Goal: Information Seeking & Learning: Learn about a topic

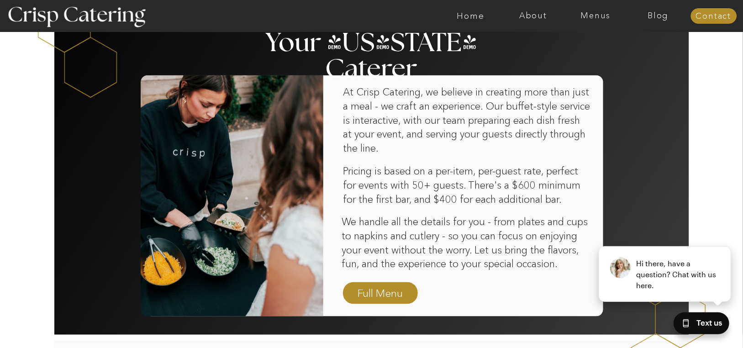
scroll to position [594, 0]
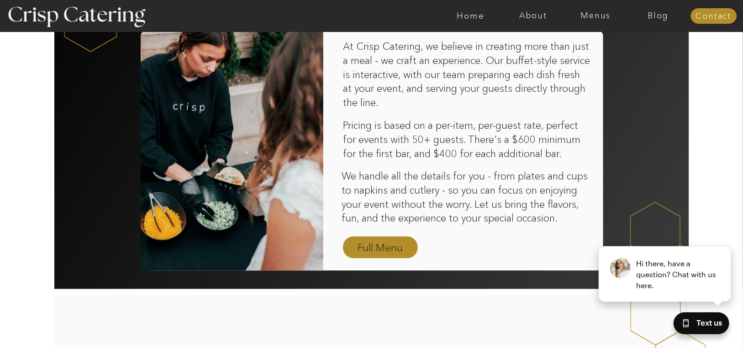
click at [361, 242] on nav "Full Menu" at bounding box center [380, 248] width 53 height 16
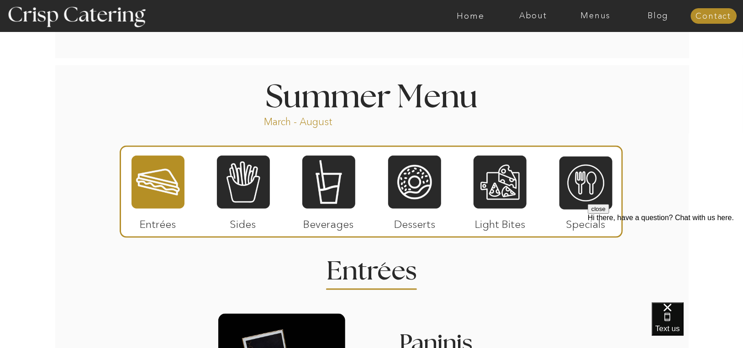
scroll to position [776, 0]
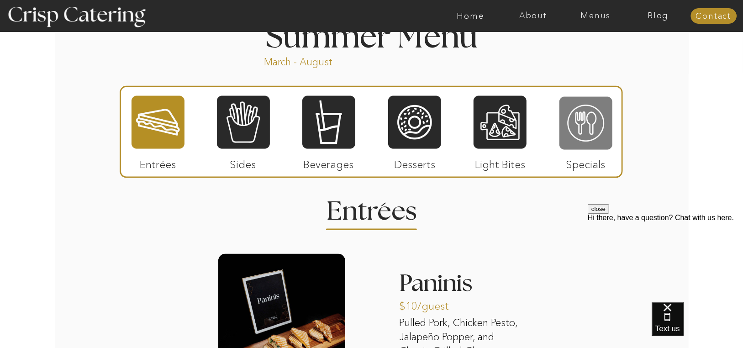
click at [580, 121] on div at bounding box center [585, 123] width 53 height 55
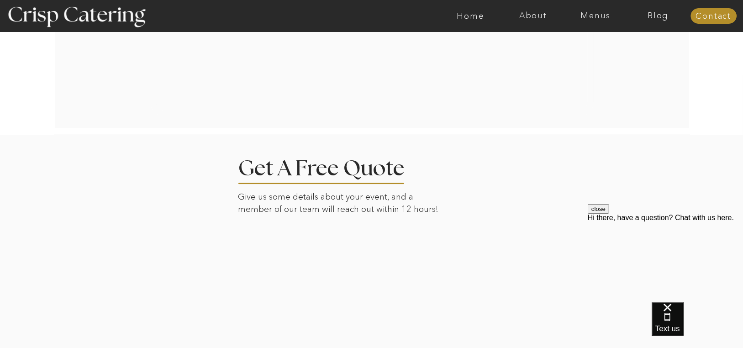
scroll to position [1507, 0]
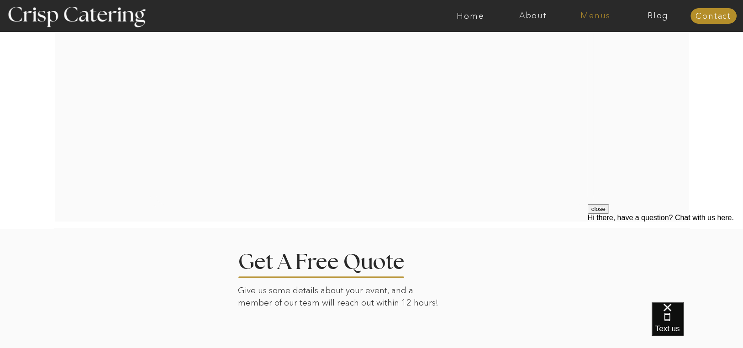
click at [589, 14] on nav "Menus" at bounding box center [595, 15] width 63 height 9
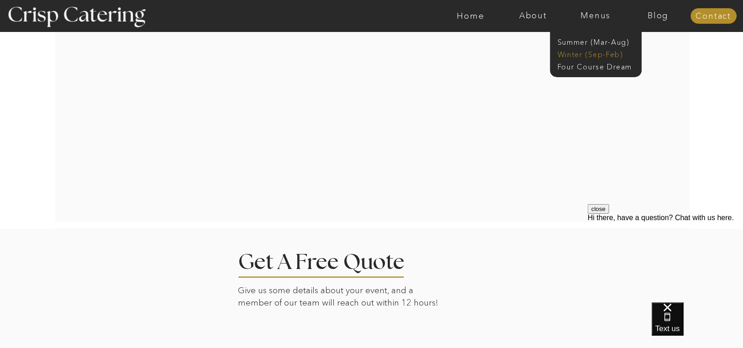
click at [601, 55] on nav "Winter (Sep-Feb)" at bounding box center [595, 53] width 75 height 9
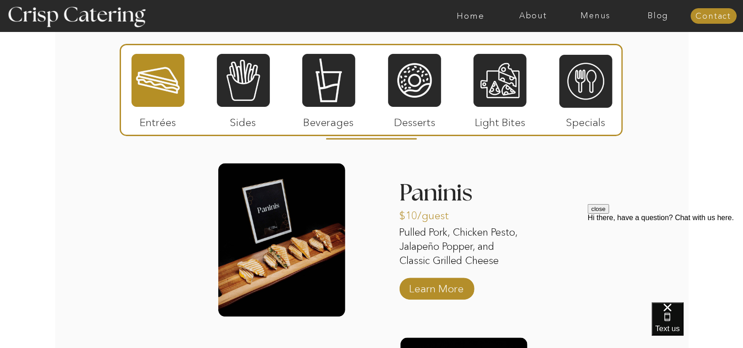
scroll to position [1096, 0]
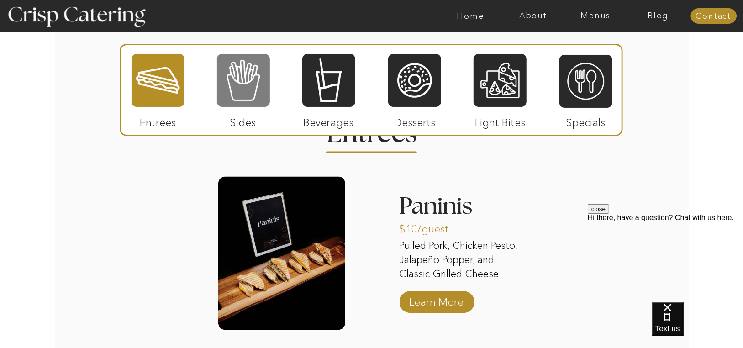
click at [248, 76] on div at bounding box center [243, 80] width 53 height 55
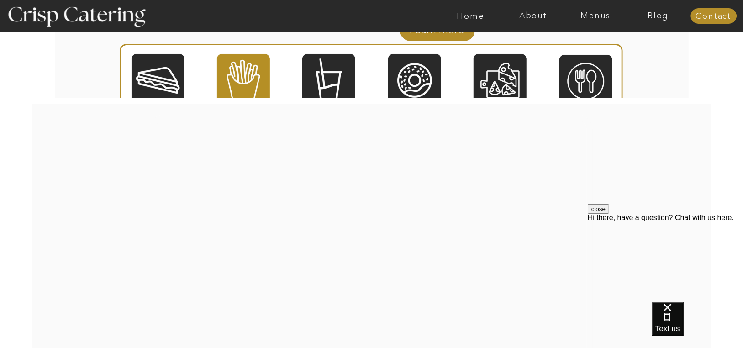
scroll to position [1918, 0]
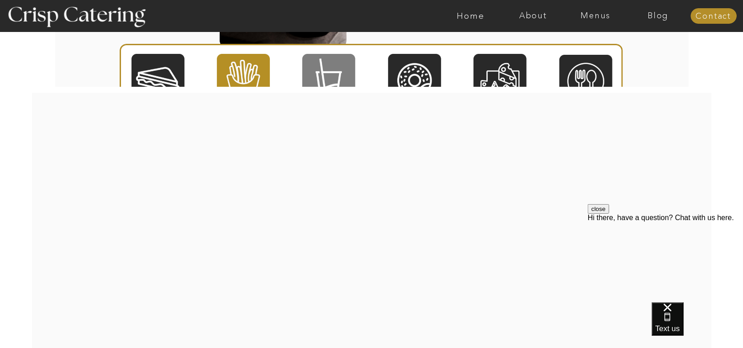
click at [325, 65] on div at bounding box center [328, 80] width 53 height 55
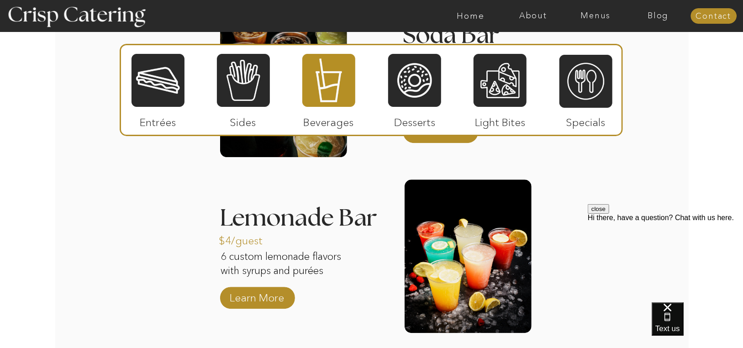
scroll to position [1279, 0]
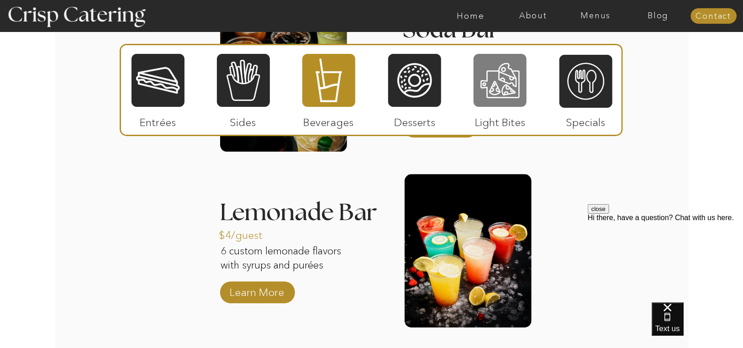
click at [495, 94] on div at bounding box center [500, 80] width 53 height 55
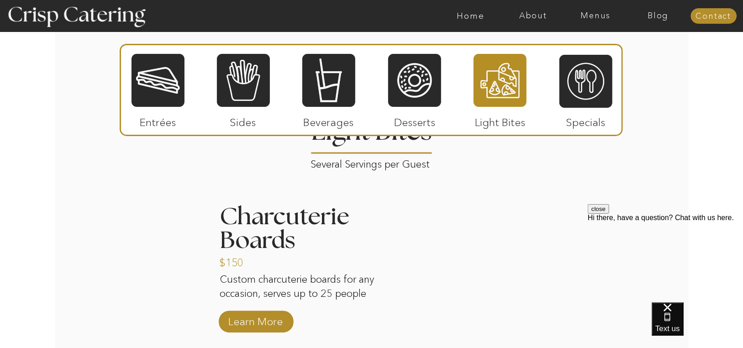
scroll to position [1096, 0]
